Goal: Task Accomplishment & Management: Manage account settings

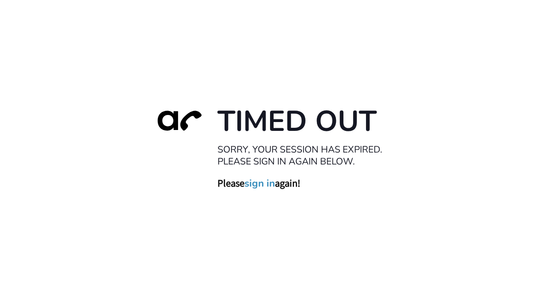
click at [258, 183] on link "sign in" at bounding box center [259, 183] width 30 height 12
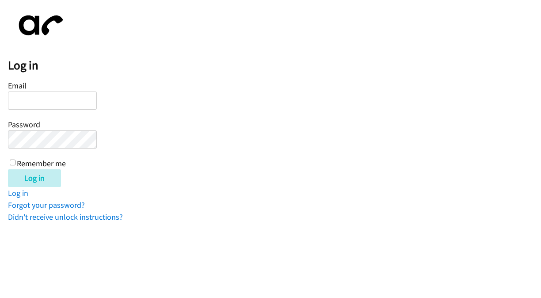
click at [72, 105] on input "Email" at bounding box center [52, 100] width 89 height 18
type input "https://www.autoreach.app/list_runs/7aa31661-99f0-42b4-9cb7-c31fa02617ec"
type input "breege.ferry@directit.com"
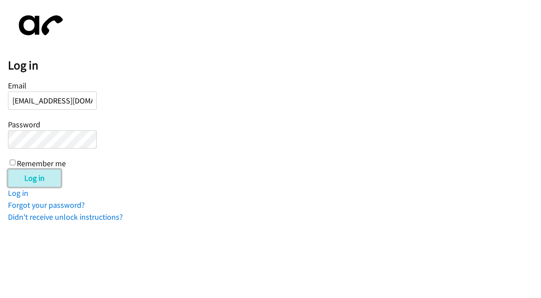
click at [41, 174] on input "Log in" at bounding box center [34, 178] width 53 height 18
